Goal: Information Seeking & Learning: Find specific fact

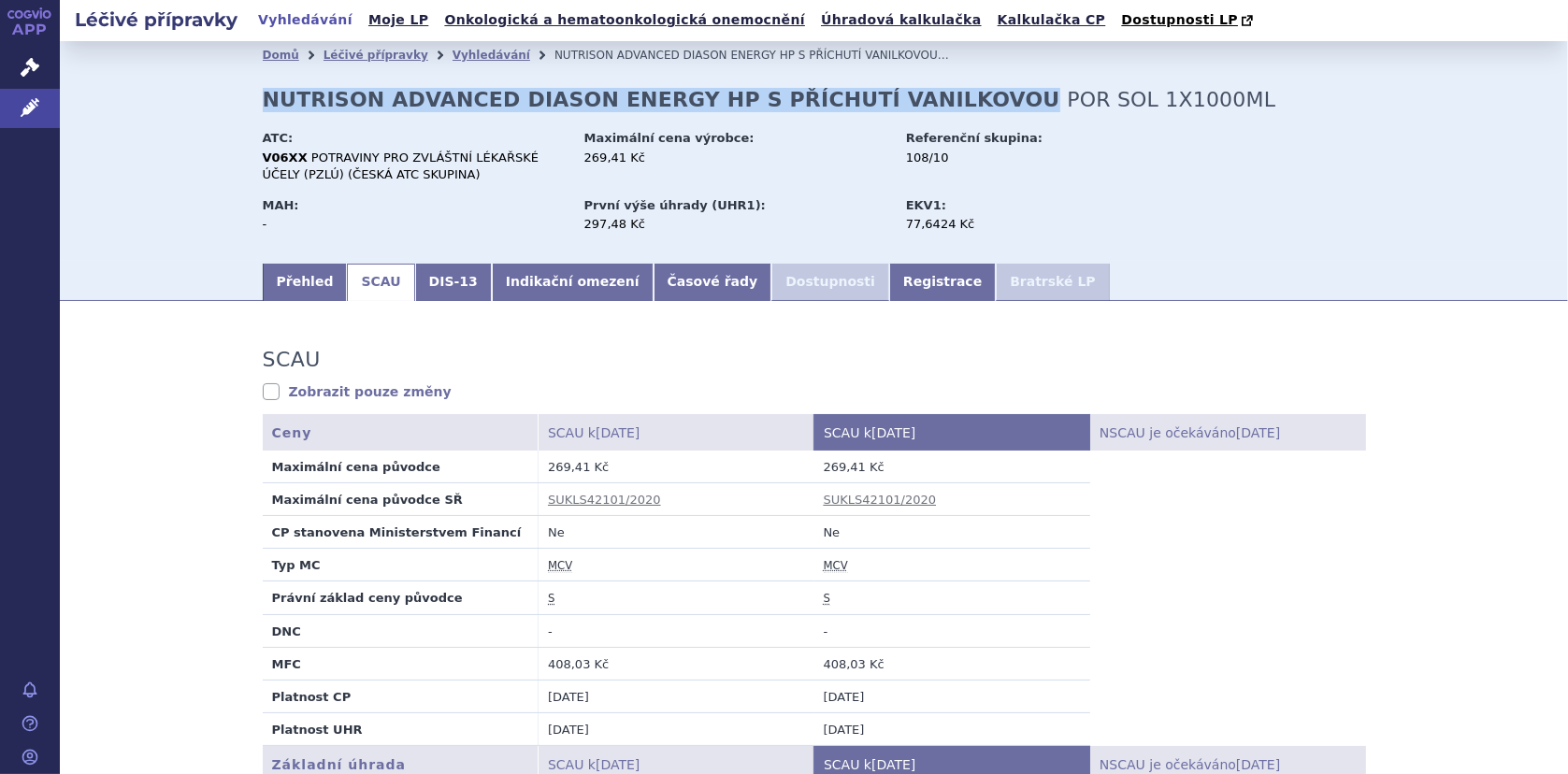
drag, startPoint x: 257, startPoint y: 98, endPoint x: 948, endPoint y: 106, distance: 691.0
click at [948, 106] on strong "NUTRISON ADVANCED DIASON ENERGY HP S PŘÍCHUTÍ VANILKOVOU" at bounding box center [661, 99] width 798 height 24
copy strong "NUTRISON ADVANCED DIASON ENERGY HP S PŘÍCHUTÍ VANILKOVOU"
click at [278, 276] on link "Přehled" at bounding box center [305, 282] width 85 height 38
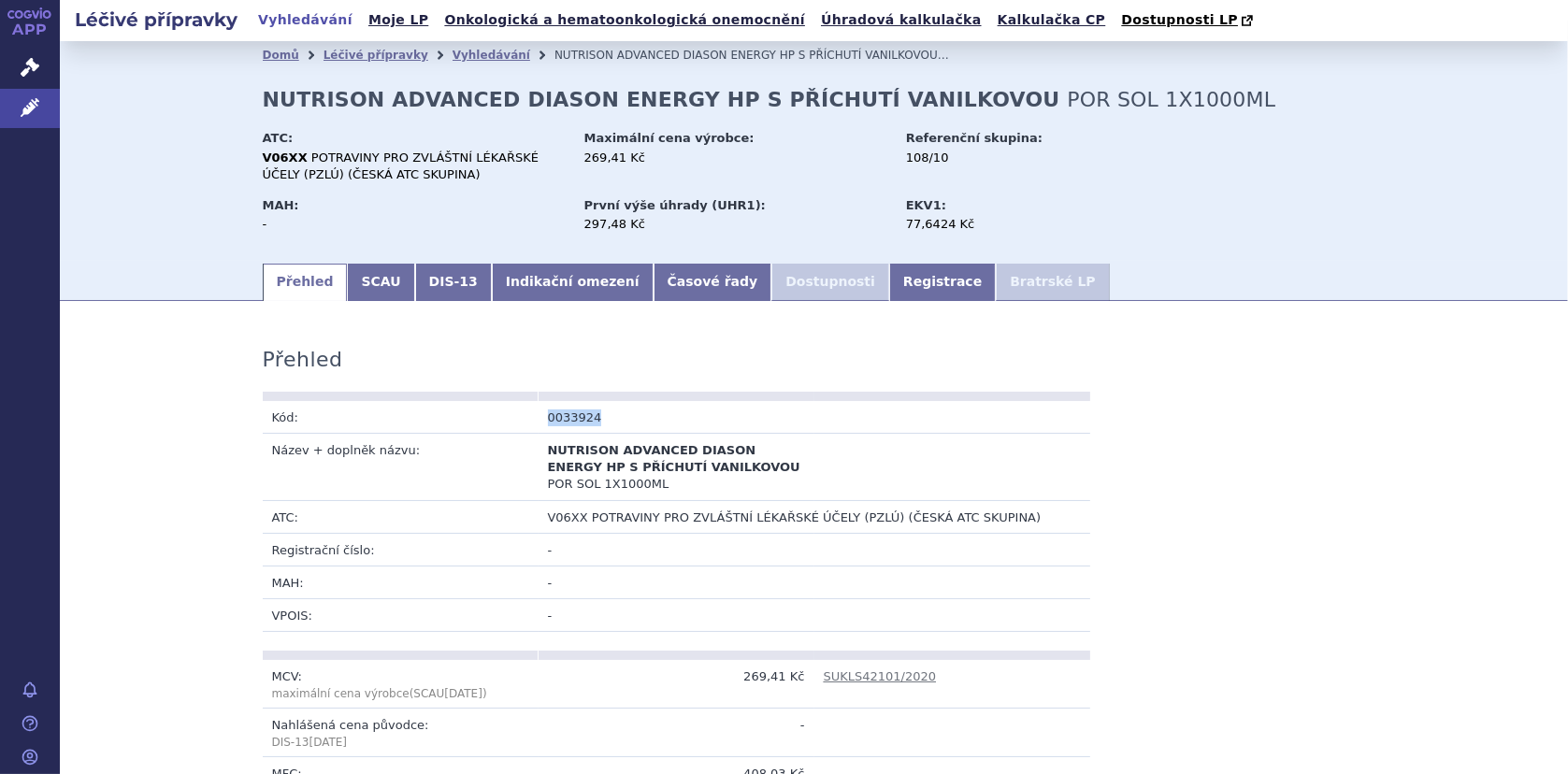
drag, startPoint x: 540, startPoint y: 416, endPoint x: 634, endPoint y: 420, distance: 94.1
click at [634, 420] on td "0033924" at bounding box center [676, 417] width 276 height 33
copy td "0033924"
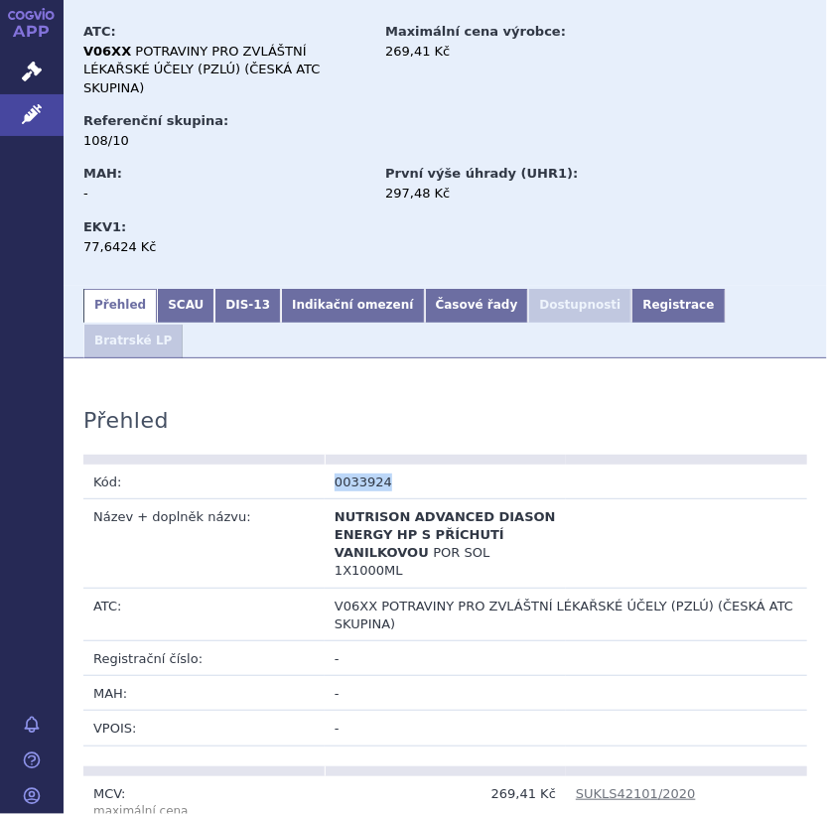
scroll to position [199, 0]
click at [175, 289] on link "SCAU" at bounding box center [186, 306] width 58 height 34
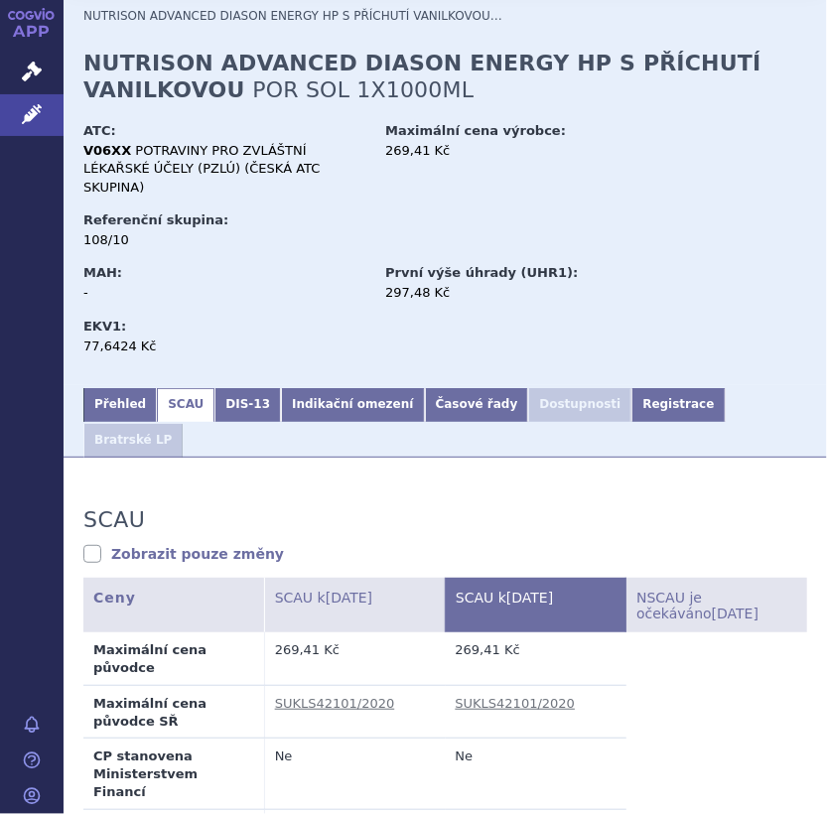
scroll to position [99, 0]
click at [107, 388] on link "Přehled" at bounding box center [119, 405] width 73 height 34
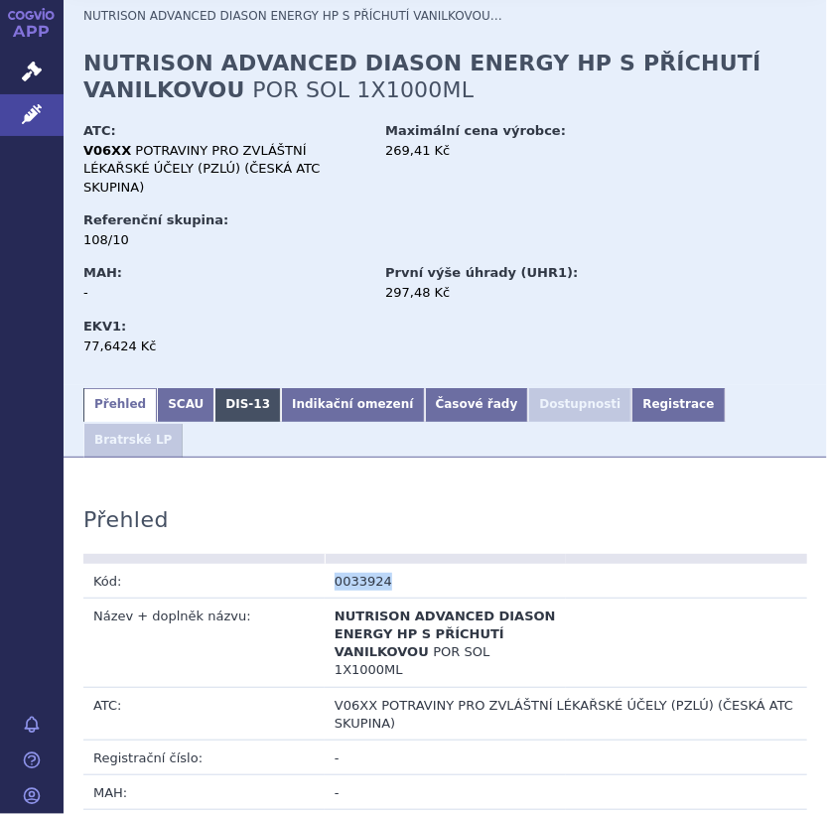
drag, startPoint x: 171, startPoint y: 387, endPoint x: 224, endPoint y: 395, distance: 54.2
click at [169, 388] on link "SCAU" at bounding box center [186, 405] width 58 height 34
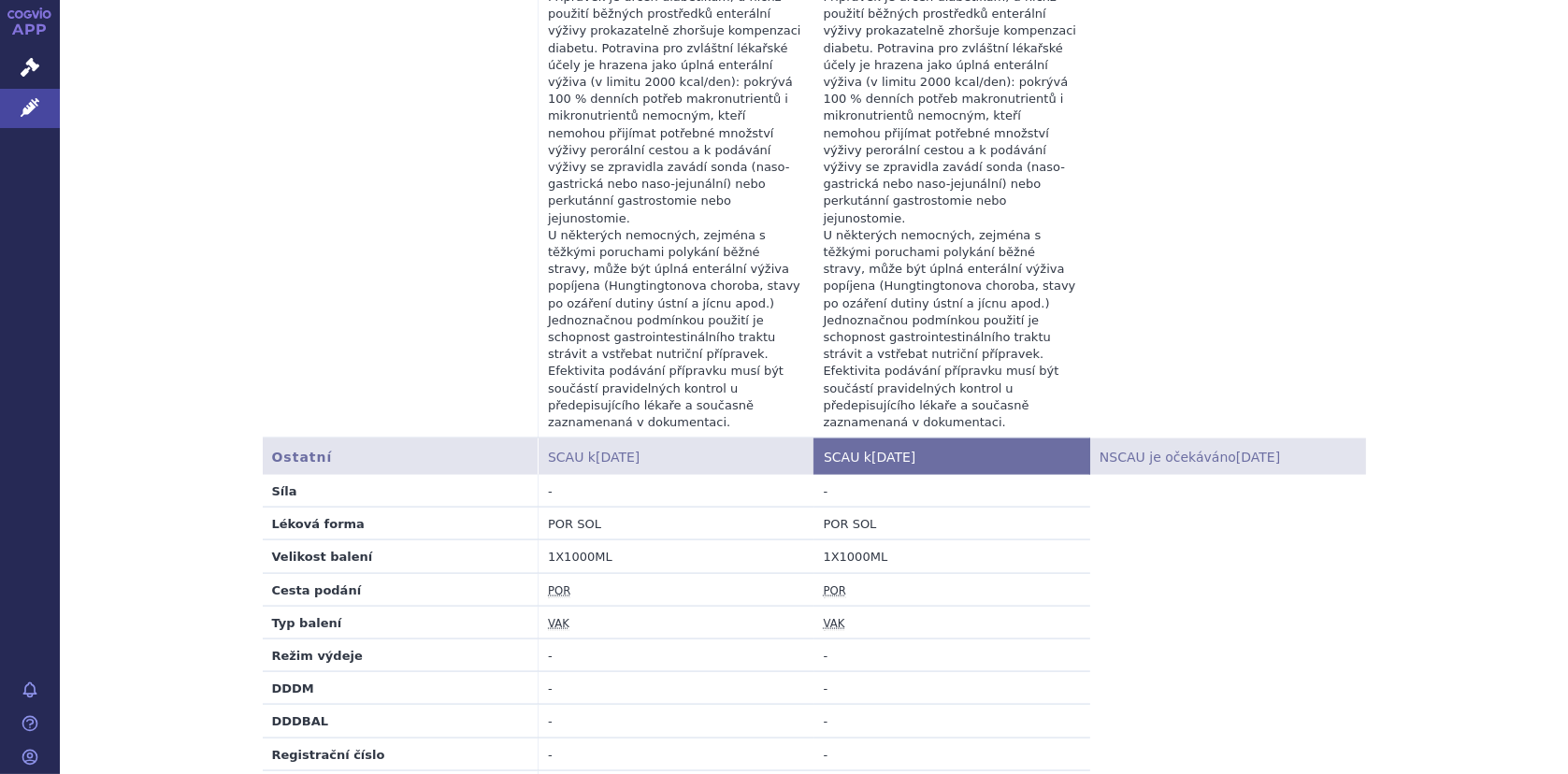
scroll to position [2810, 0]
